Goal: Task Accomplishment & Management: Manage account settings

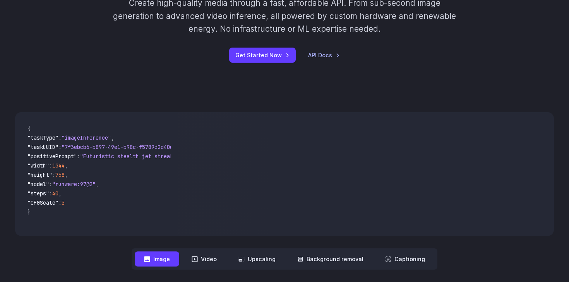
scroll to position [195, 0]
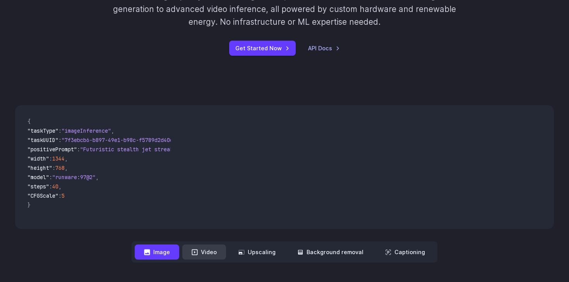
click at [207, 255] on button "Video" at bounding box center [204, 252] width 44 height 15
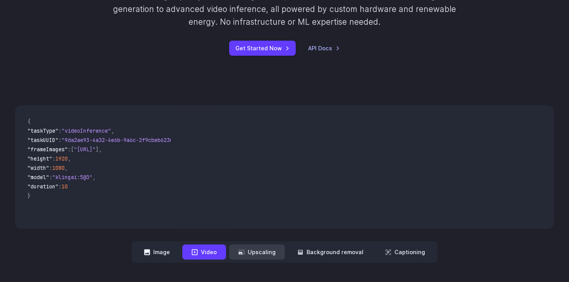
click at [256, 255] on button "Upscaling" at bounding box center [257, 252] width 56 height 15
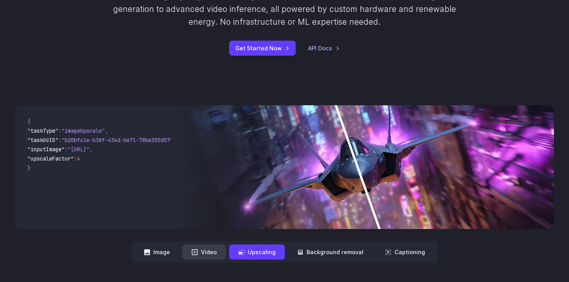
click at [205, 255] on button "Video" at bounding box center [204, 252] width 44 height 15
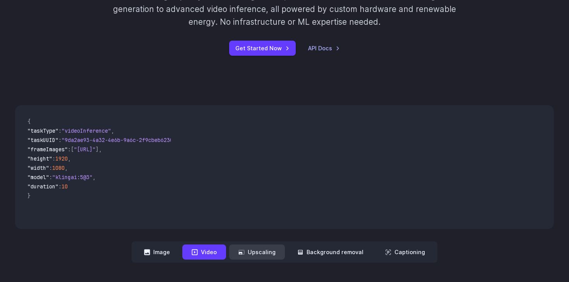
click at [245, 251] on icon at bounding box center [242, 252] width 6 height 6
click at [335, 247] on button "Background removal" at bounding box center [330, 252] width 85 height 15
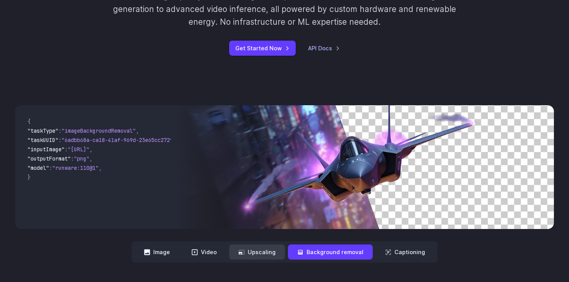
click at [270, 253] on button "Upscaling" at bounding box center [257, 252] width 56 height 15
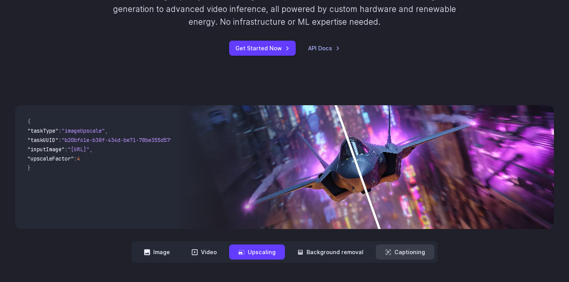
click at [404, 251] on button "Captioning" at bounding box center [405, 252] width 58 height 15
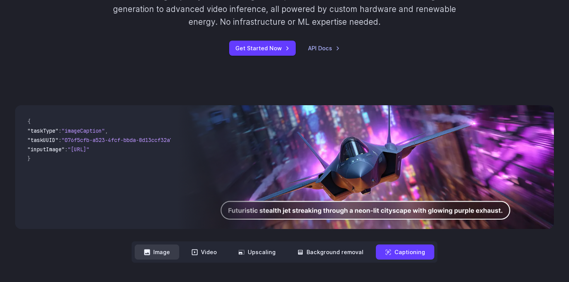
click at [166, 252] on button "Image" at bounding box center [157, 252] width 45 height 15
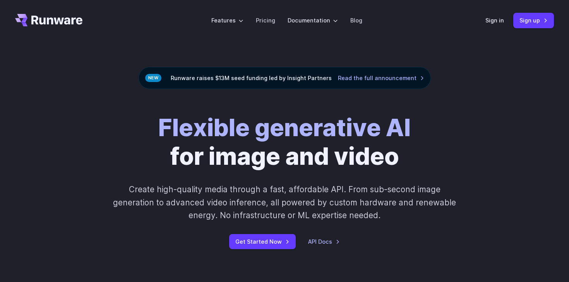
scroll to position [0, 0]
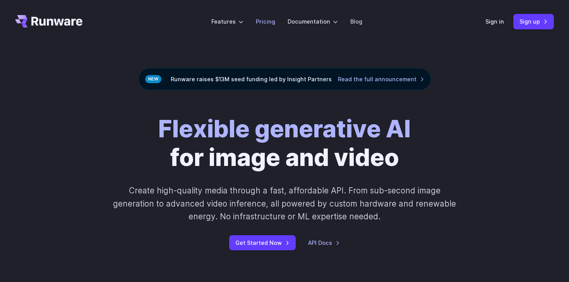
click at [271, 19] on link "Pricing" at bounding box center [265, 21] width 19 height 9
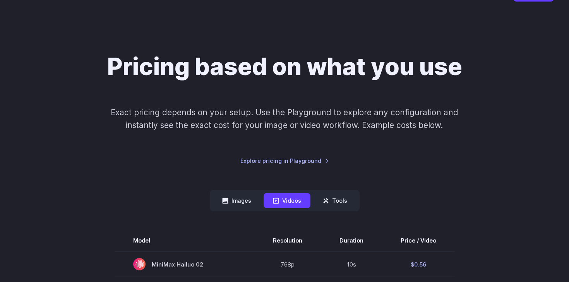
scroll to position [63, 0]
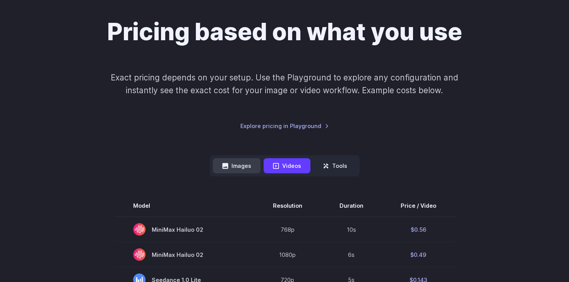
click at [237, 166] on button "Images" at bounding box center [237, 165] width 48 height 15
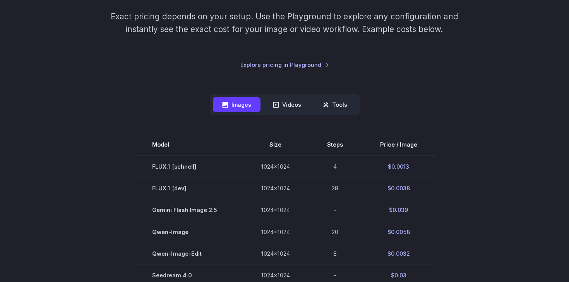
scroll to position [119, 0]
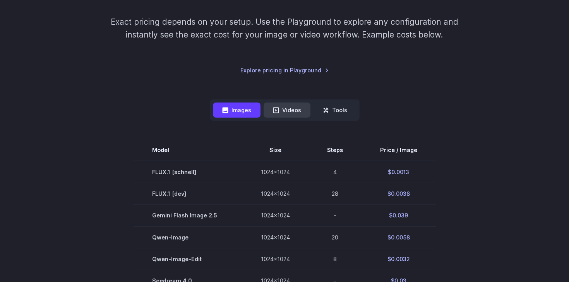
click at [288, 114] on button "Videos" at bounding box center [287, 110] width 47 height 15
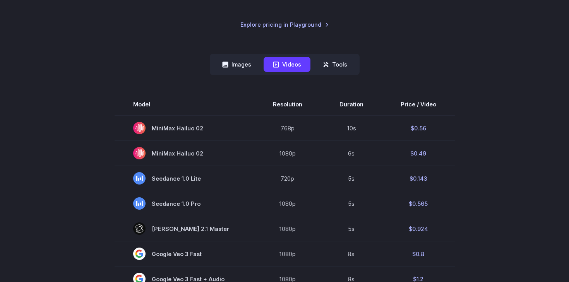
scroll to position [152, 0]
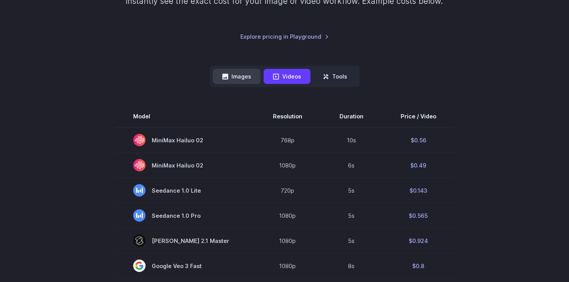
click at [236, 78] on button "Images" at bounding box center [237, 76] width 48 height 15
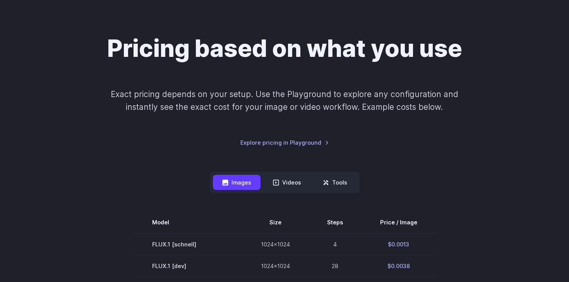
scroll to position [48, 0]
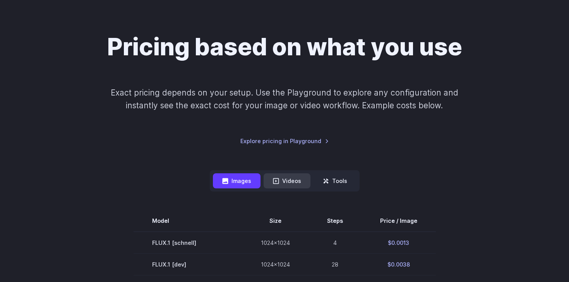
click at [285, 181] on button "Videos" at bounding box center [287, 181] width 47 height 15
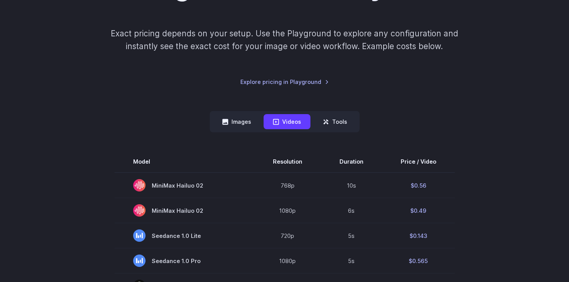
scroll to position [107, 0]
click at [238, 122] on button "Images" at bounding box center [237, 122] width 48 height 15
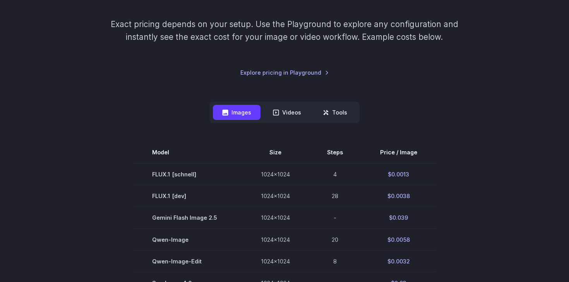
scroll to position [0, 0]
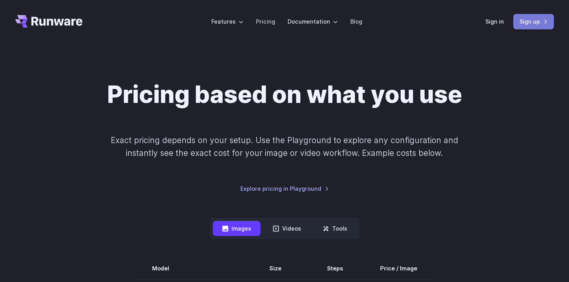
click at [541, 21] on link "Sign up" at bounding box center [534, 21] width 41 height 15
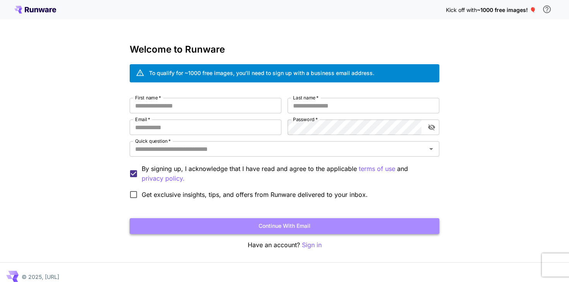
click at [251, 227] on button "Continue with email" at bounding box center [285, 226] width 310 height 16
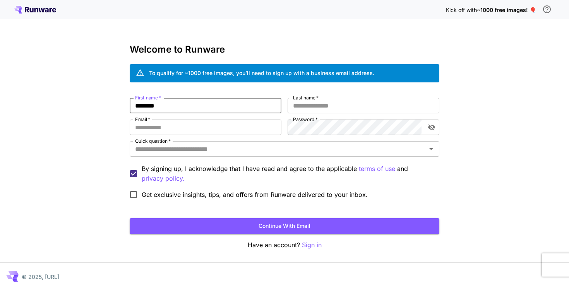
type input "*******"
click at [367, 107] on input "Last name   *" at bounding box center [364, 105] width 152 height 15
type input "*****"
click at [222, 128] on input "Email   *" at bounding box center [206, 127] width 152 height 15
paste input "**********"
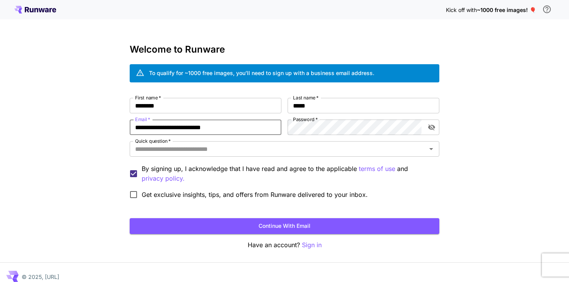
type input "**********"
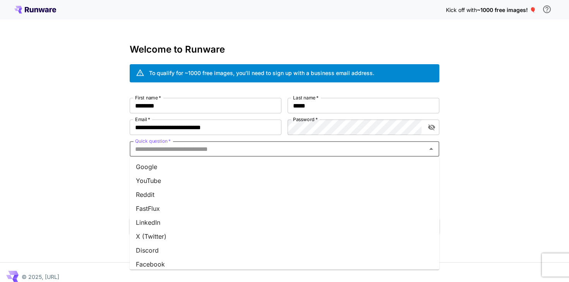
click at [329, 150] on input "Quick question   *" at bounding box center [278, 149] width 292 height 11
click at [312, 164] on li "Google" at bounding box center [285, 167] width 310 height 14
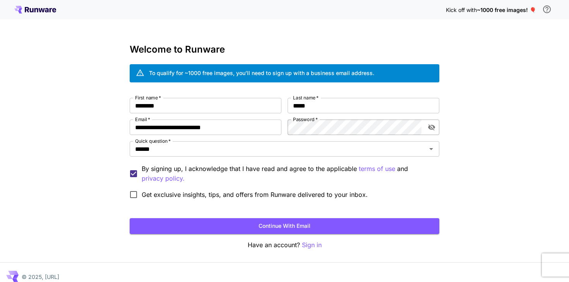
click at [432, 124] on icon "toggle password visibility" at bounding box center [432, 128] width 8 height 8
click at [285, 225] on button "Continue with email" at bounding box center [285, 226] width 310 height 16
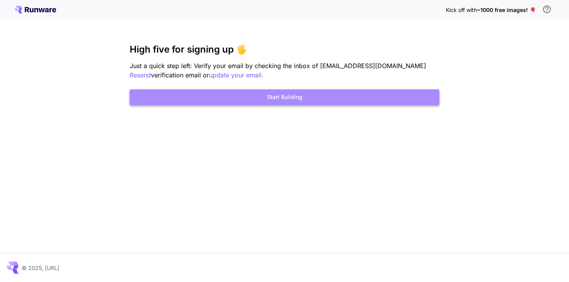
click at [305, 100] on button "Start Building" at bounding box center [285, 97] width 310 height 16
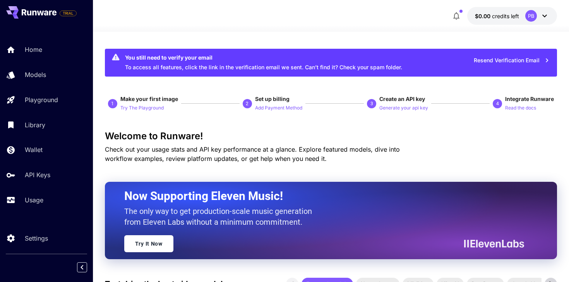
click at [545, 16] on icon at bounding box center [544, 15] width 9 height 9
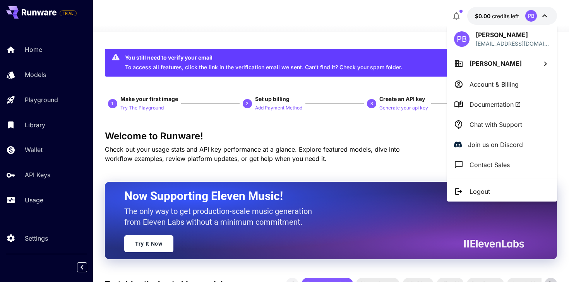
click at [383, 36] on div at bounding box center [284, 141] width 569 height 282
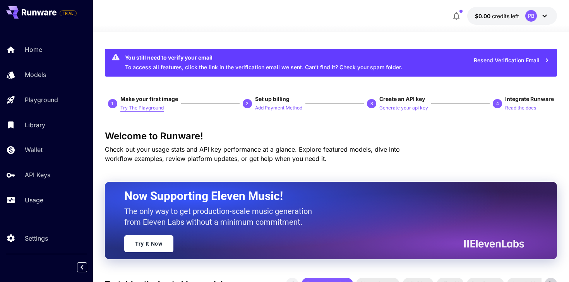
click at [139, 109] on p "Try The Playground" at bounding box center [141, 108] width 43 height 7
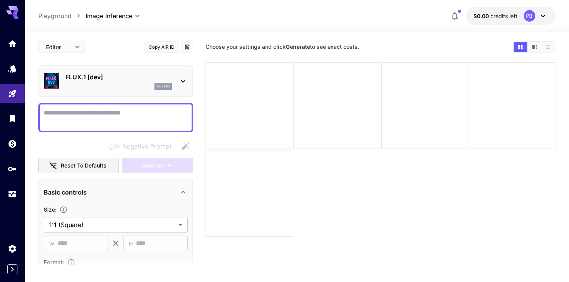
click at [184, 81] on icon at bounding box center [183, 81] width 9 height 9
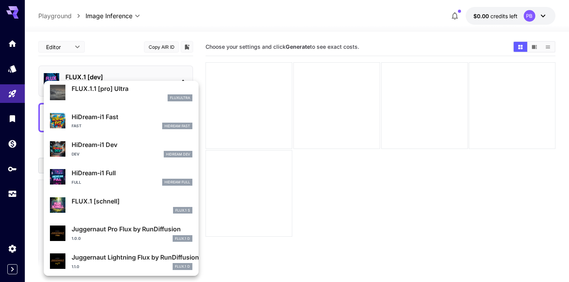
scroll to position [619, 0]
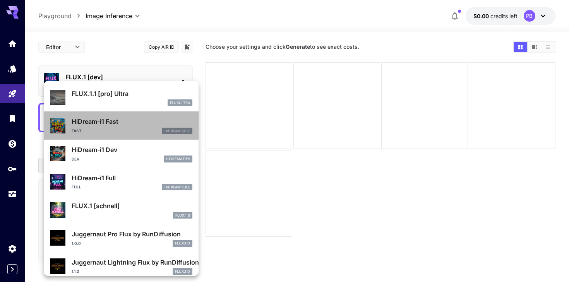
click at [117, 122] on p "HiDream-i1 Fast" at bounding box center [132, 121] width 121 height 9
type input "**"
type input "*"
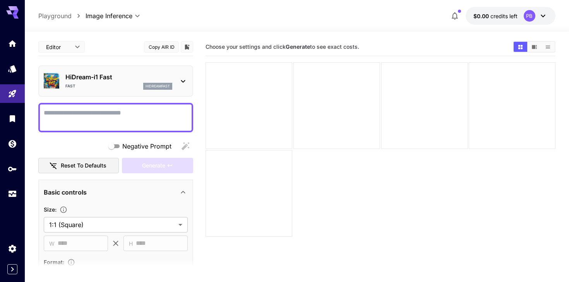
click at [117, 122] on textarea "Negative Prompt" at bounding box center [116, 117] width 144 height 19
click at [166, 116] on textarea "Negative Prompt" at bounding box center [116, 117] width 144 height 19
paste textarea "**********"
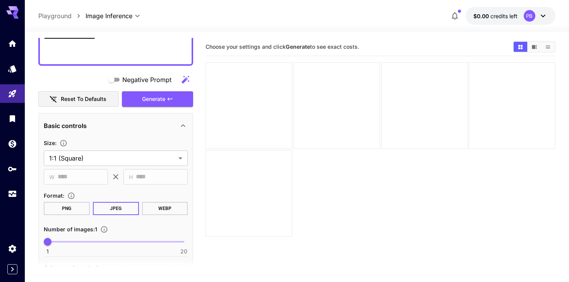
scroll to position [207, 0]
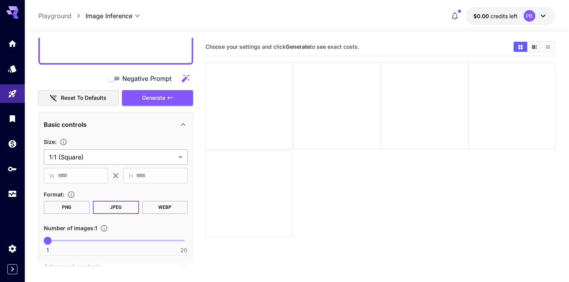
type textarea "**********"
click at [150, 154] on body "**********" at bounding box center [284, 172] width 569 height 344
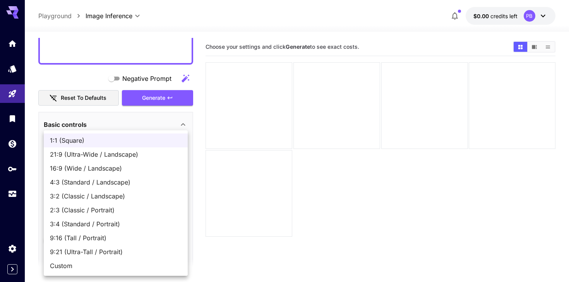
click at [142, 110] on div at bounding box center [284, 141] width 569 height 282
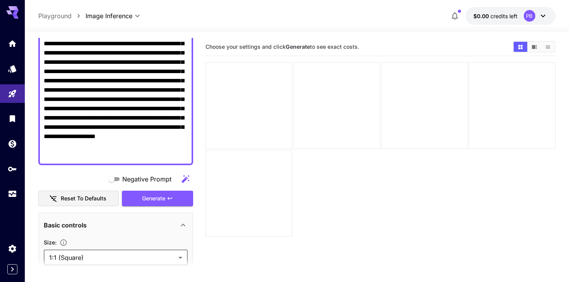
scroll to position [106, 0]
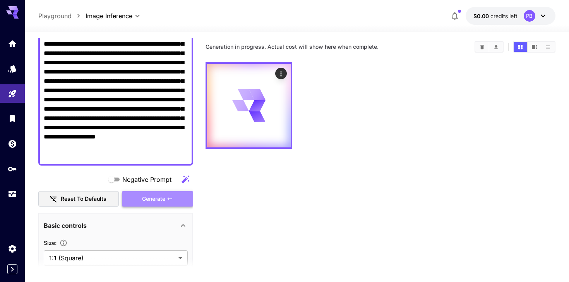
click at [156, 198] on span "Generate" at bounding box center [153, 199] width 23 height 10
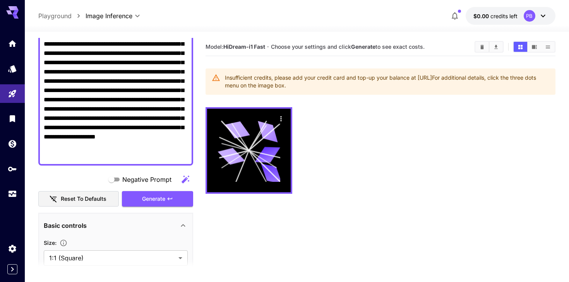
click at [67, 15] on p "Playground" at bounding box center [54, 15] width 33 height 9
click at [12, 43] on icon "Home" at bounding box center [13, 41] width 9 height 9
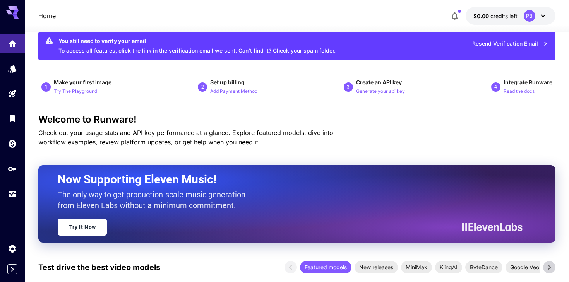
scroll to position [17, 0]
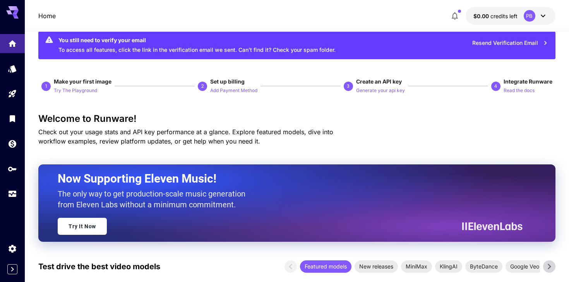
click at [456, 13] on icon "button" at bounding box center [455, 15] width 9 height 9
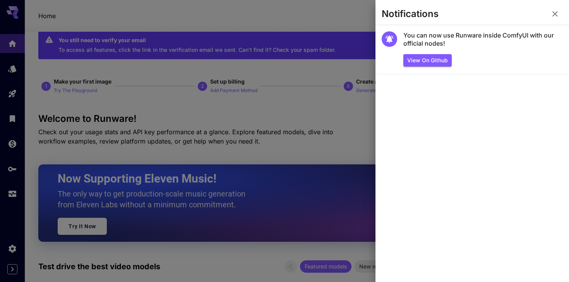
click at [552, 17] on icon "button" at bounding box center [555, 13] width 9 height 9
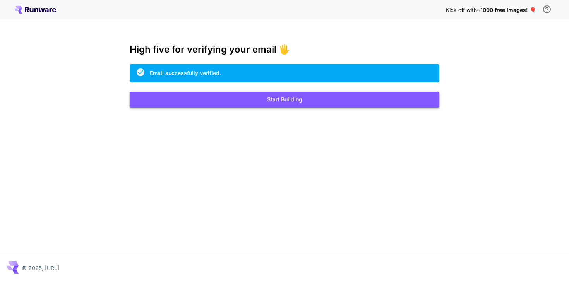
click at [208, 104] on button "Start Building" at bounding box center [285, 100] width 310 height 16
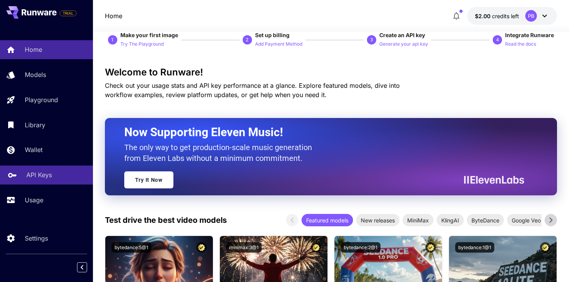
click at [43, 180] on p "API Keys" at bounding box center [39, 174] width 26 height 9
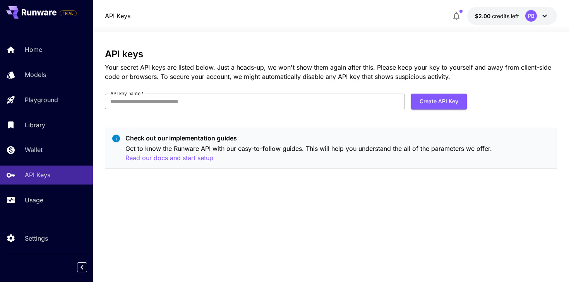
click at [222, 101] on input "API key name   *" at bounding box center [255, 101] width 300 height 15
type input "**********"
click at [445, 98] on button "Create API Key" at bounding box center [439, 102] width 56 height 16
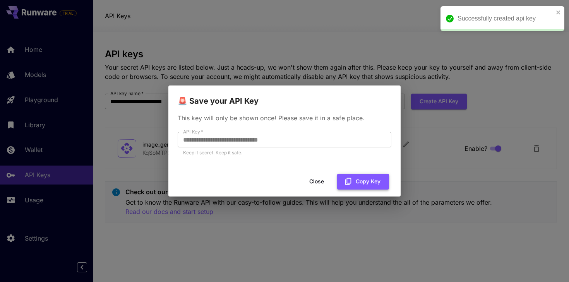
click at [354, 181] on button "Copy Key" at bounding box center [363, 182] width 52 height 16
click at [323, 183] on button "Close" at bounding box center [323, 182] width 35 height 16
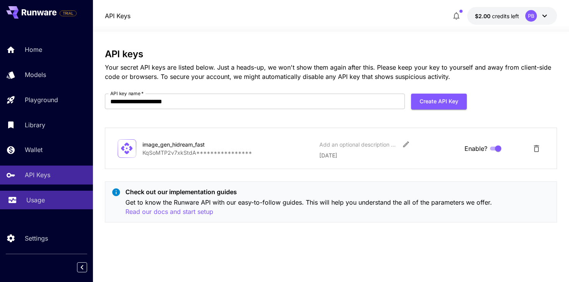
click at [37, 203] on p "Usage" at bounding box center [35, 200] width 19 height 9
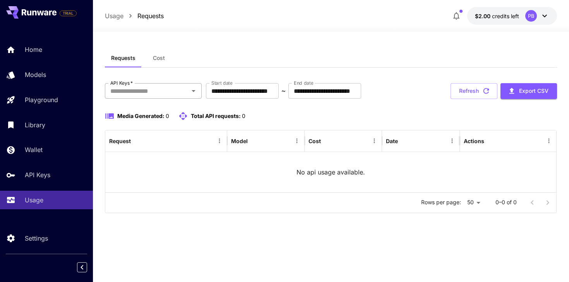
click at [190, 90] on icon "Open" at bounding box center [193, 90] width 9 height 9
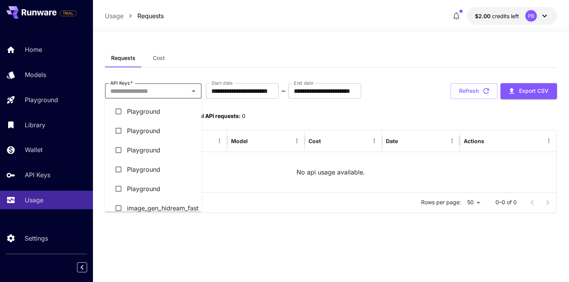
scroll to position [9, 0]
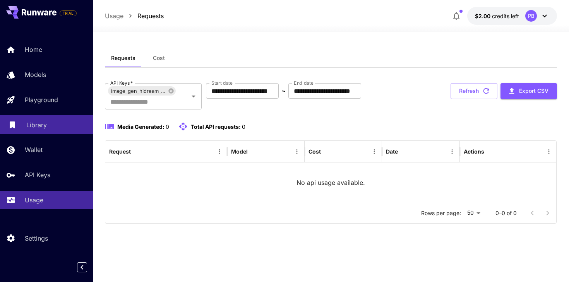
click at [32, 122] on p "Library" at bounding box center [36, 124] width 21 height 9
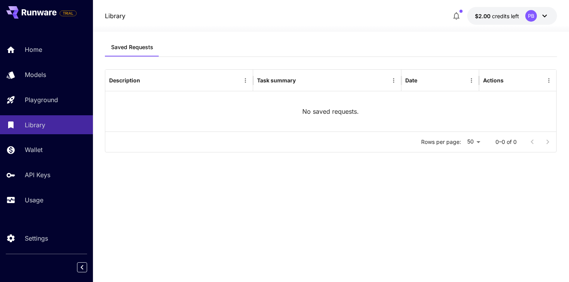
click at [355, 30] on div at bounding box center [331, 26] width 477 height 9
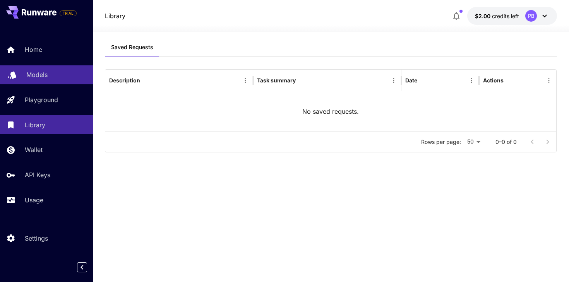
click at [45, 77] on p "Models" at bounding box center [36, 74] width 21 height 9
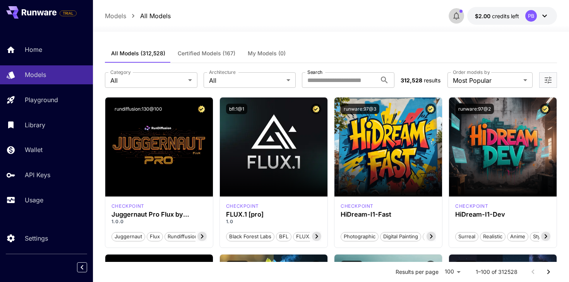
click at [455, 19] on icon "button" at bounding box center [456, 15] width 9 height 9
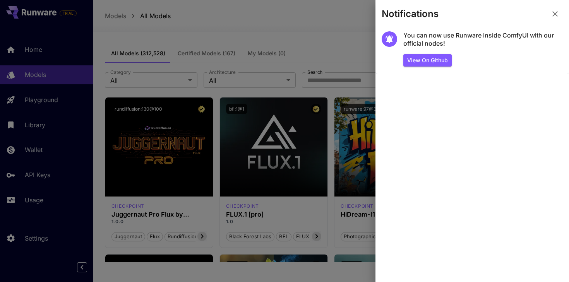
click at [279, 29] on div at bounding box center [284, 141] width 569 height 282
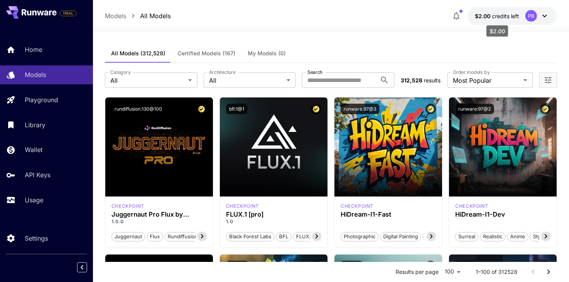
click at [497, 18] on span "credits left" at bounding box center [505, 16] width 27 height 7
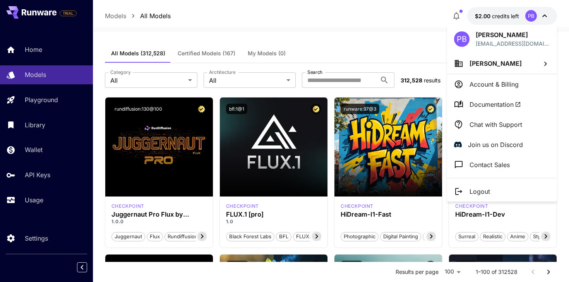
click at [486, 83] on p "Account & Billing" at bounding box center [494, 84] width 49 height 9
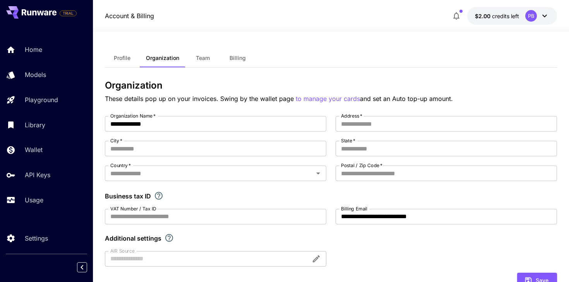
click at [236, 58] on span "Billing" at bounding box center [238, 58] width 16 height 7
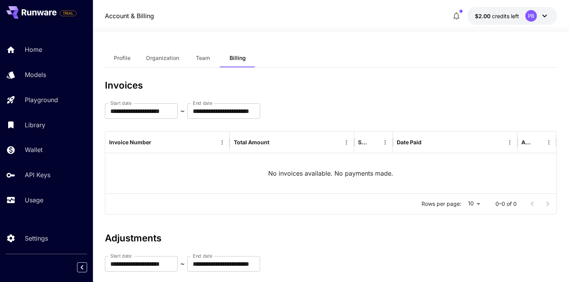
click at [202, 58] on span "Team" at bounding box center [203, 58] width 14 height 7
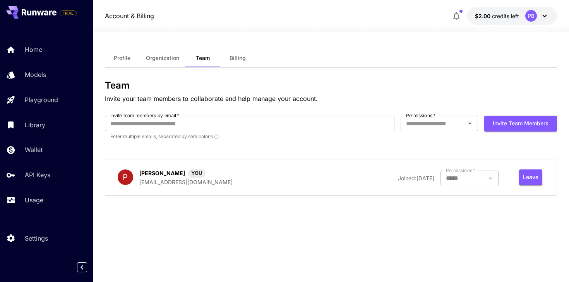
click at [158, 60] on span "Organization" at bounding box center [162, 58] width 33 height 7
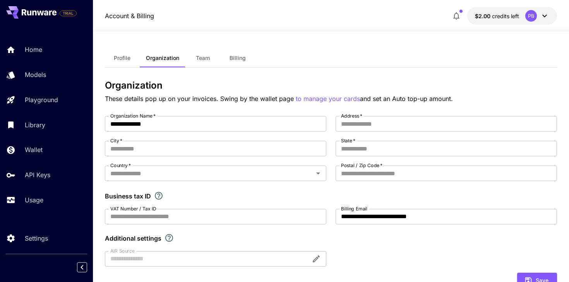
click at [128, 62] on button "Profile" at bounding box center [122, 58] width 35 height 19
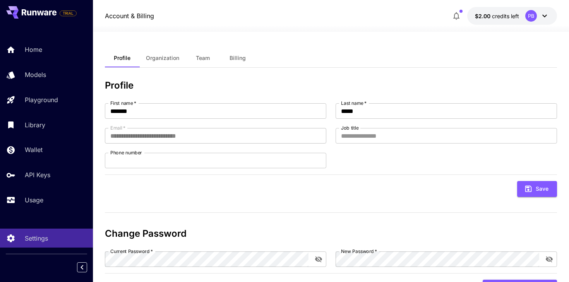
click at [384, 22] on div "Account & Billing $2.00 credits left PB" at bounding box center [331, 16] width 453 height 18
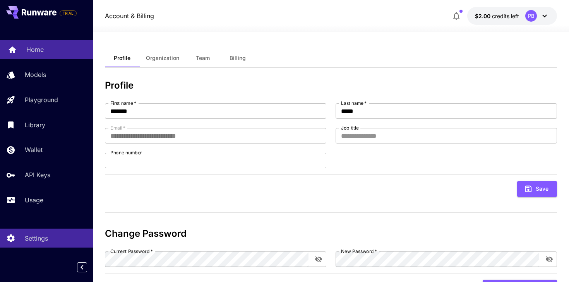
click at [33, 51] on p "Home" at bounding box center [34, 49] width 17 height 9
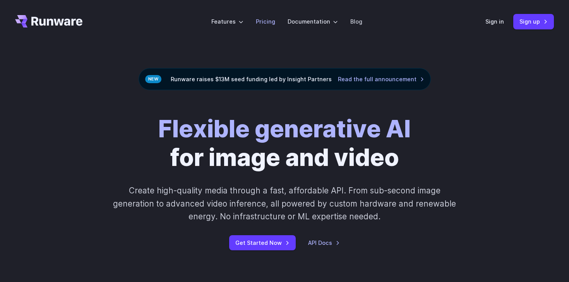
click at [270, 25] on link "Pricing" at bounding box center [265, 21] width 19 height 9
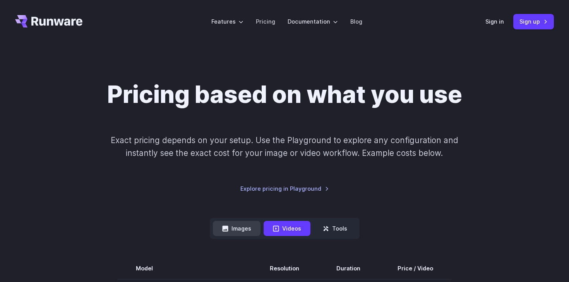
click at [236, 229] on button "Images" at bounding box center [237, 228] width 48 height 15
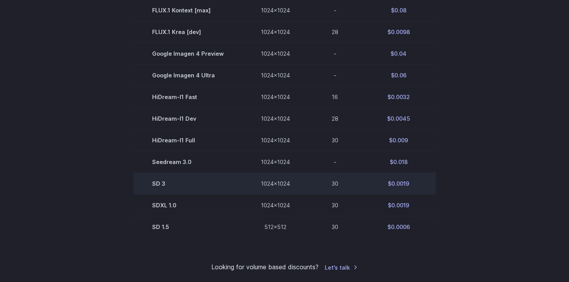
scroll to position [461, 0]
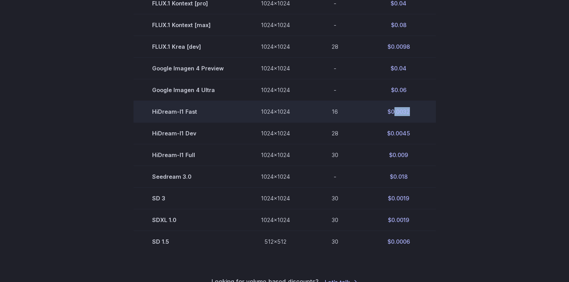
drag, startPoint x: 411, startPoint y: 116, endPoint x: 393, endPoint y: 116, distance: 18.2
click at [393, 116] on td "$0.0032" at bounding box center [399, 112] width 74 height 22
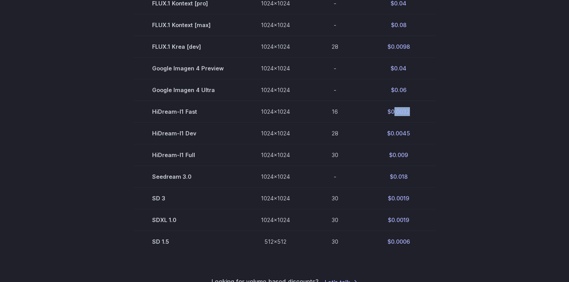
copy td ".0032"
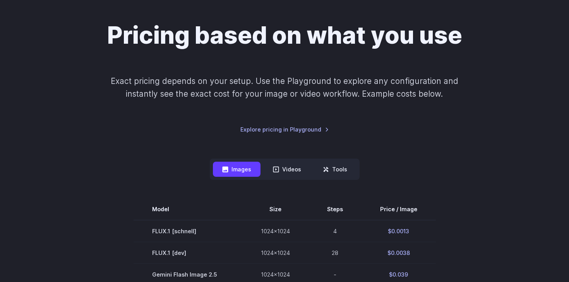
scroll to position [0, 0]
